Goal: Task Accomplishment & Management: Use online tool/utility

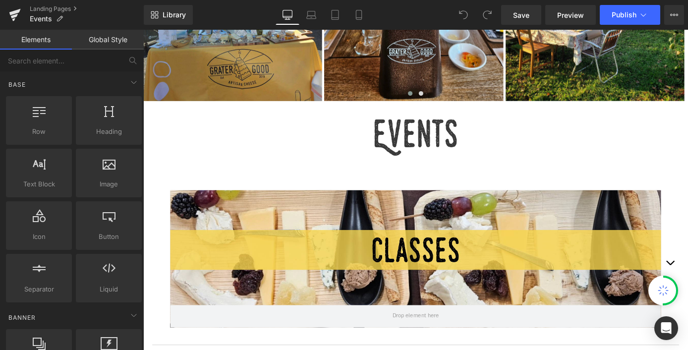
scroll to position [298, 0]
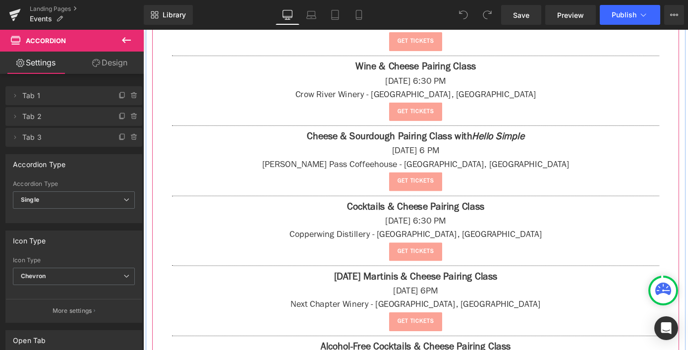
scroll to position [1111, 0]
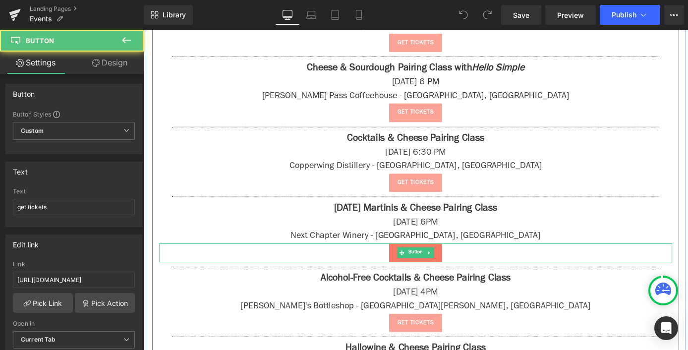
click at [414, 279] on link "get tickets" at bounding box center [443, 275] width 59 height 21
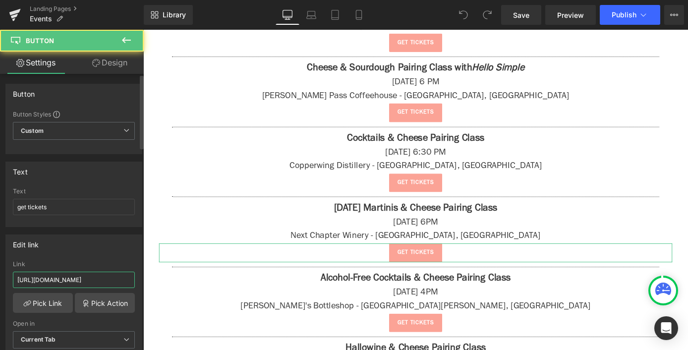
click at [46, 285] on input "[URL][DOMAIN_NAME]" at bounding box center [74, 280] width 122 height 16
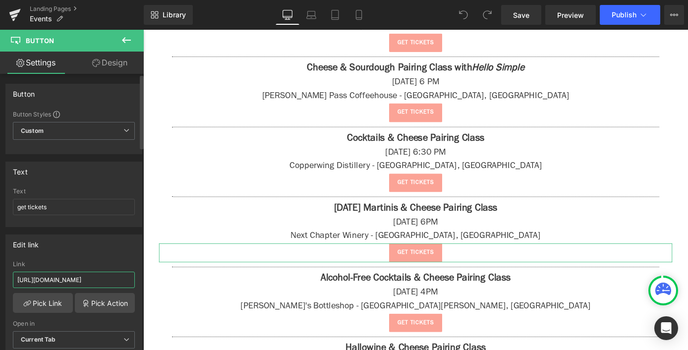
click at [46, 285] on input "[URL][DOMAIN_NAME]" at bounding box center [74, 280] width 122 height 16
click at [60, 212] on input "get tickets" at bounding box center [74, 207] width 122 height 16
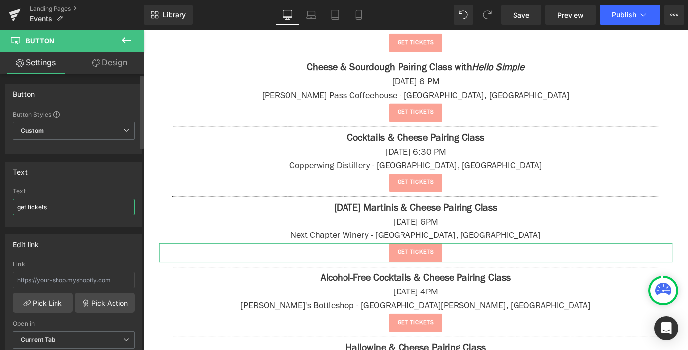
click at [60, 212] on input "get tickets" at bounding box center [74, 207] width 122 height 16
type input "tickets coming soon!"
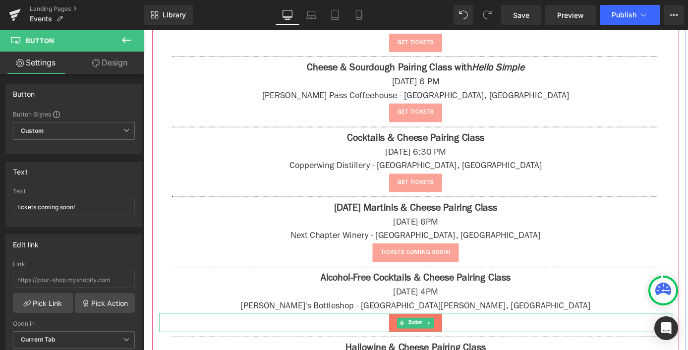
click at [414, 350] on link "get tickets" at bounding box center [443, 353] width 59 height 21
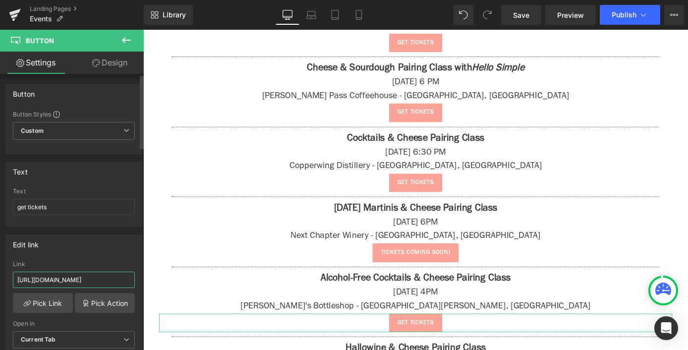
click at [75, 283] on input "[URL][DOMAIN_NAME]" at bounding box center [74, 280] width 122 height 16
click at [62, 215] on input "get tickets" at bounding box center [74, 207] width 122 height 16
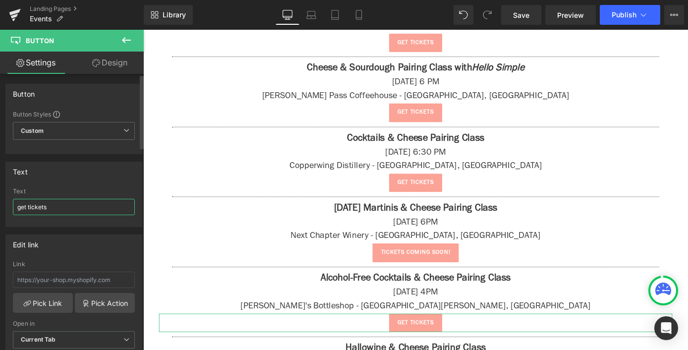
click at [62, 215] on input "get tickets" at bounding box center [74, 207] width 122 height 16
type input "tickets coming soon!"
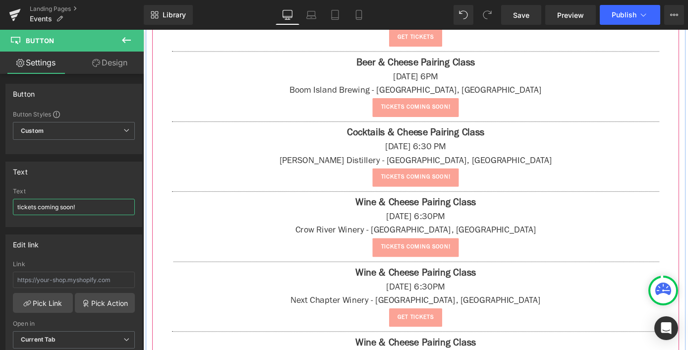
scroll to position [1797, 0]
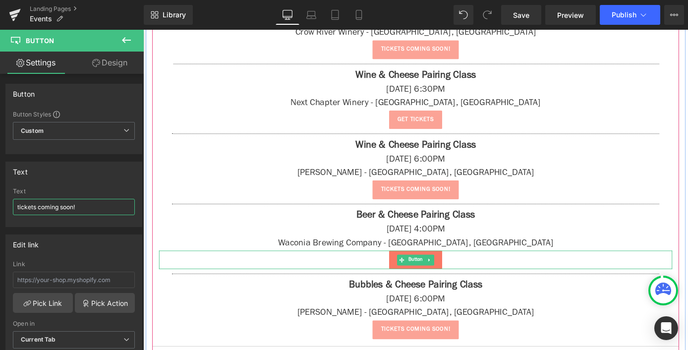
click at [429, 277] on span at bounding box center [428, 283] width 10 height 12
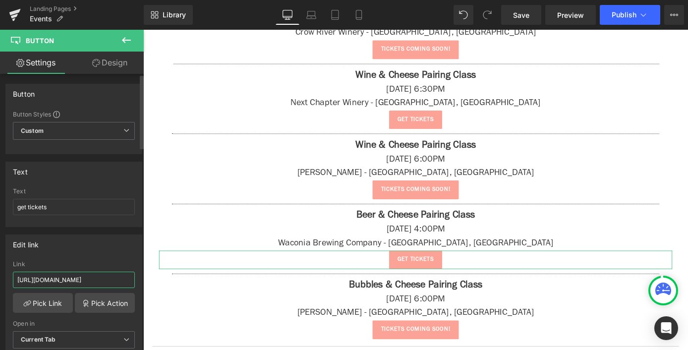
click at [102, 282] on input "[URL][DOMAIN_NAME]" at bounding box center [74, 280] width 122 height 16
click at [74, 209] on input "get tickets" at bounding box center [74, 207] width 122 height 16
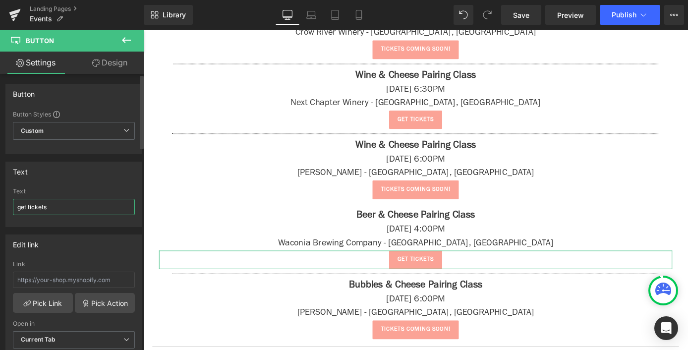
click at [74, 209] on input "get tickets" at bounding box center [74, 207] width 122 height 16
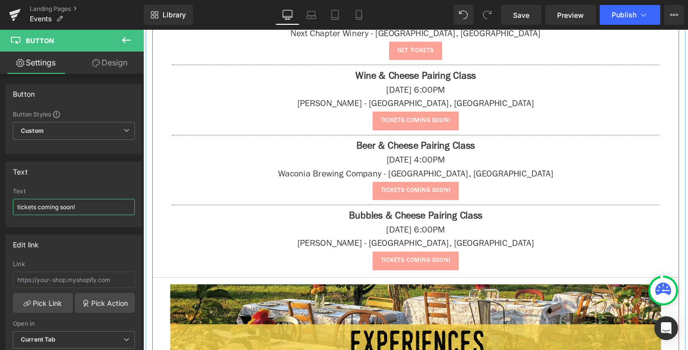
scroll to position [1941, 0]
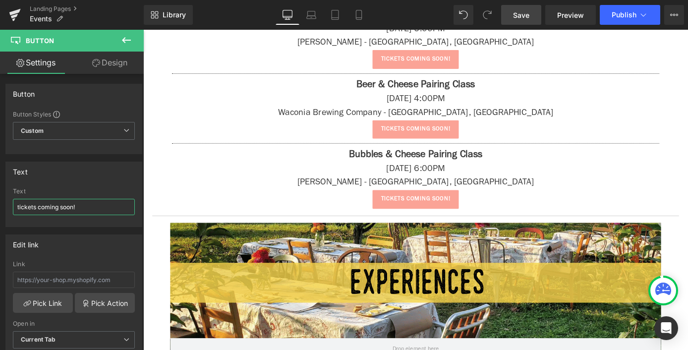
type input "tickets coming soon!"
click at [518, 16] on span "Save" at bounding box center [521, 15] width 16 height 10
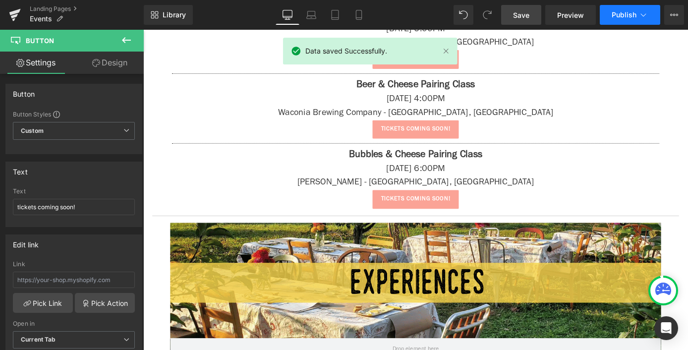
click at [630, 9] on button "Publish" at bounding box center [630, 15] width 60 height 20
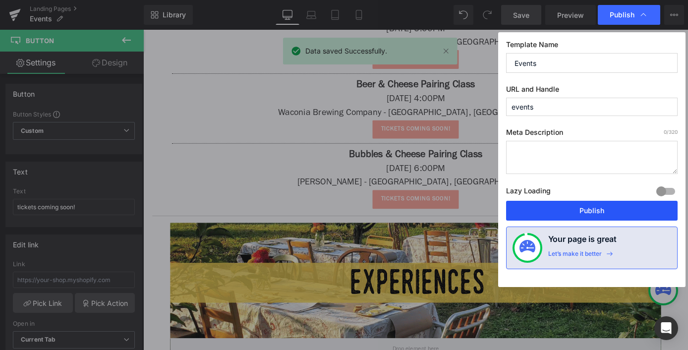
click at [570, 204] on button "Publish" at bounding box center [592, 211] width 172 height 20
